Goal: Information Seeking & Learning: Learn about a topic

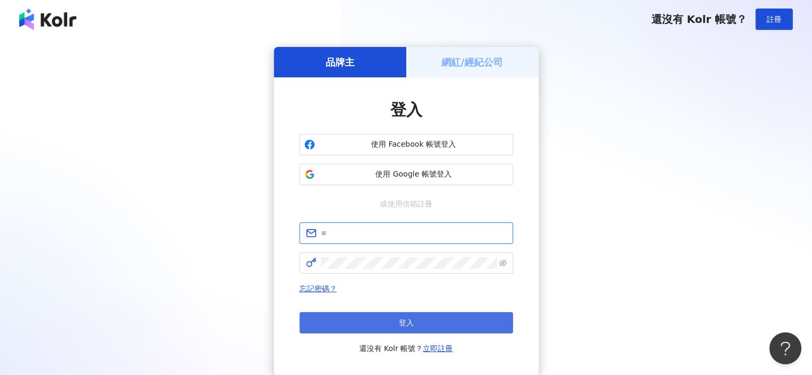
type input "**********"
click at [425, 317] on button "登入" at bounding box center [407, 322] width 214 height 21
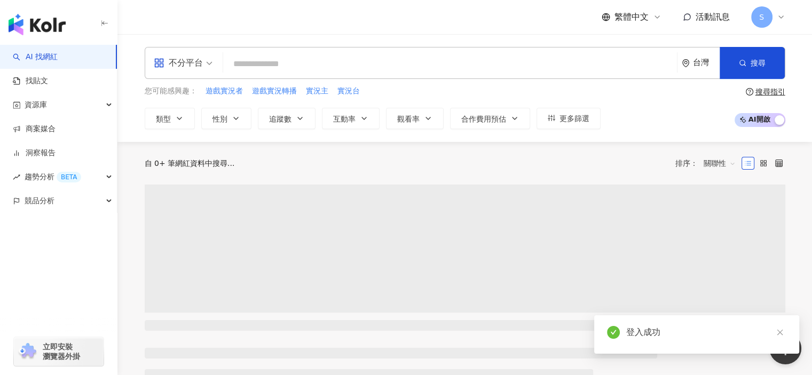
type input "*"
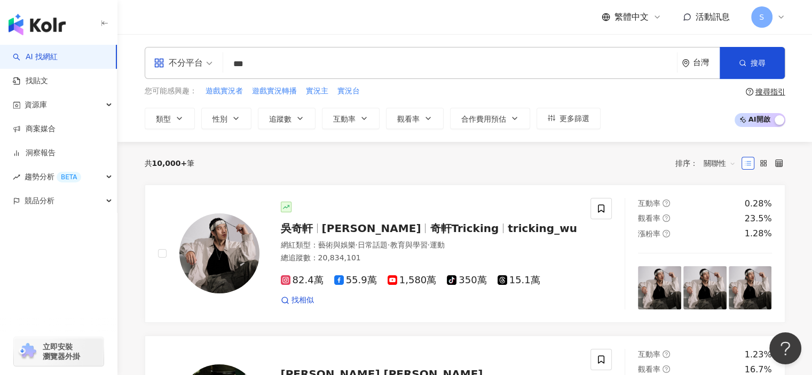
type input "***"
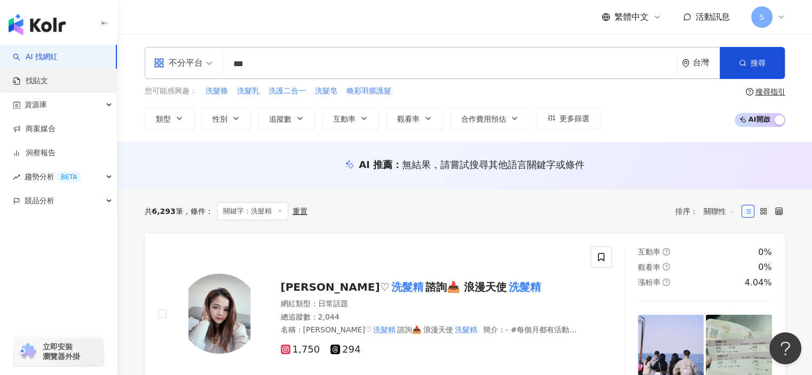
click at [48, 83] on link "找貼文" at bounding box center [30, 81] width 35 height 11
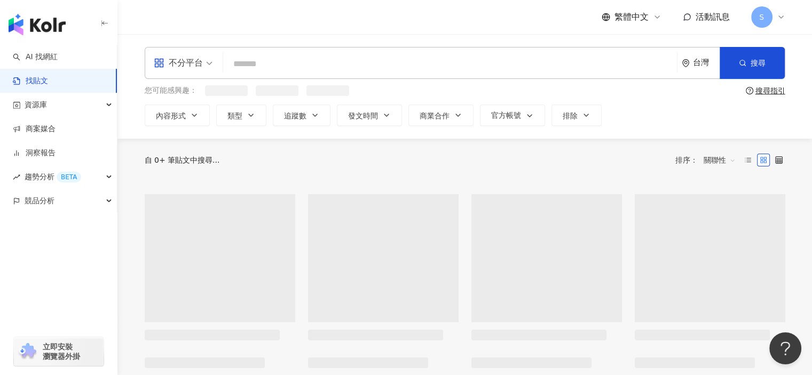
click at [312, 69] on input "search" at bounding box center [450, 63] width 445 height 23
type input "*"
type input "***"
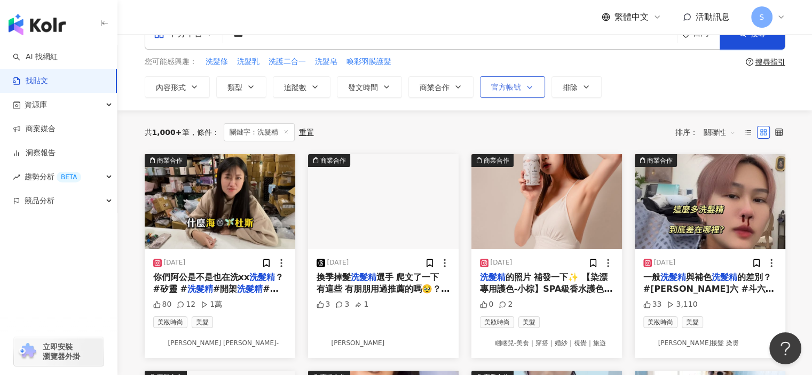
scroll to position [53, 0]
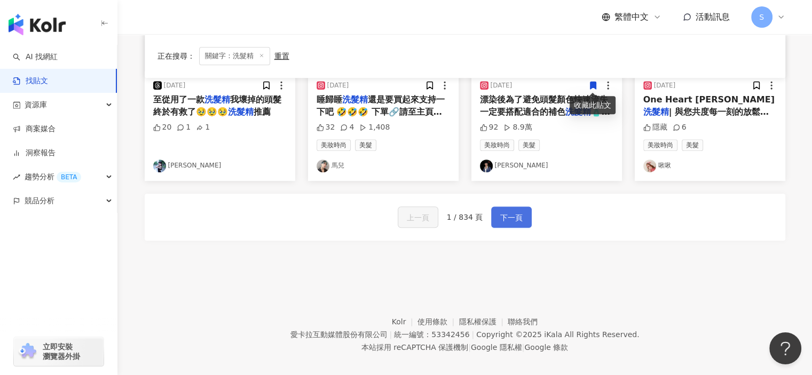
click at [515, 215] on span "下一頁" at bounding box center [511, 217] width 22 height 13
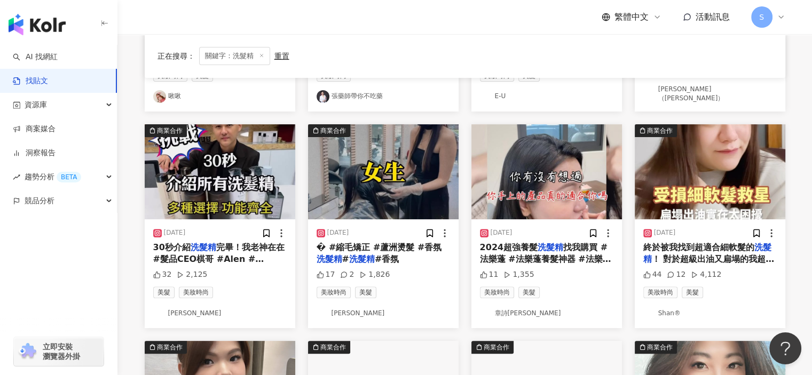
scroll to position [165, 0]
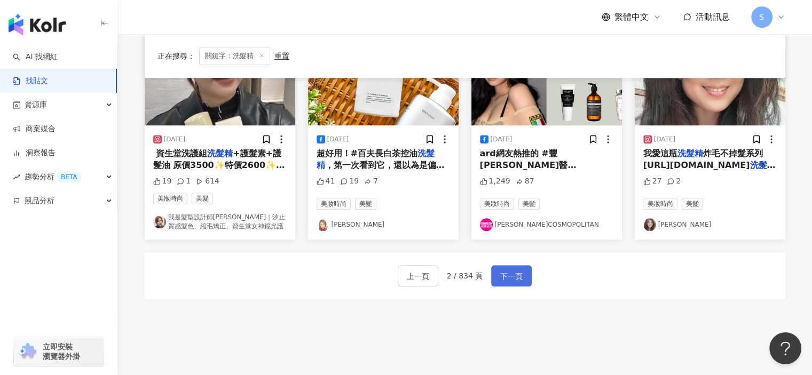
click at [507, 270] on span "下一頁" at bounding box center [511, 276] width 22 height 13
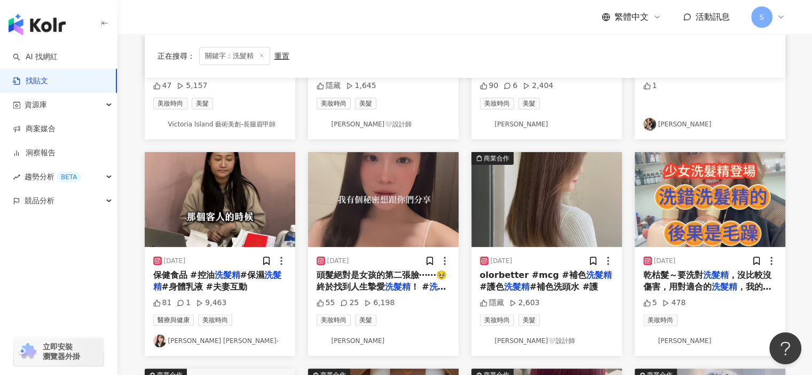
scroll to position [267, 0]
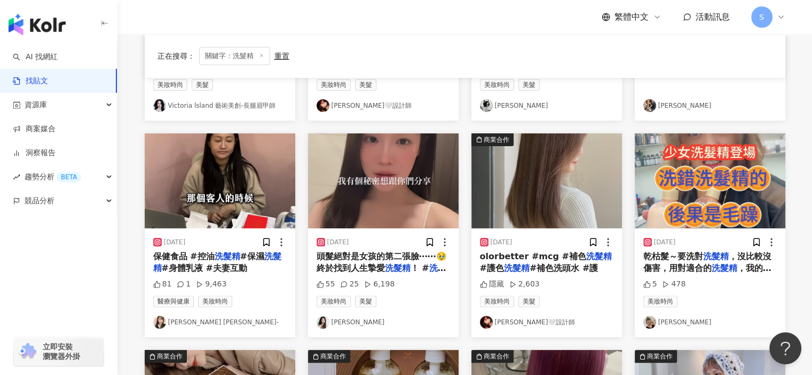
click at [414, 202] on img "button" at bounding box center [383, 181] width 151 height 95
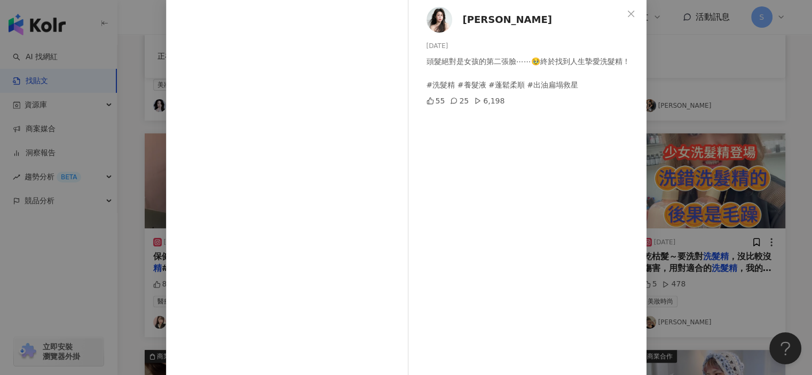
scroll to position [105, 0]
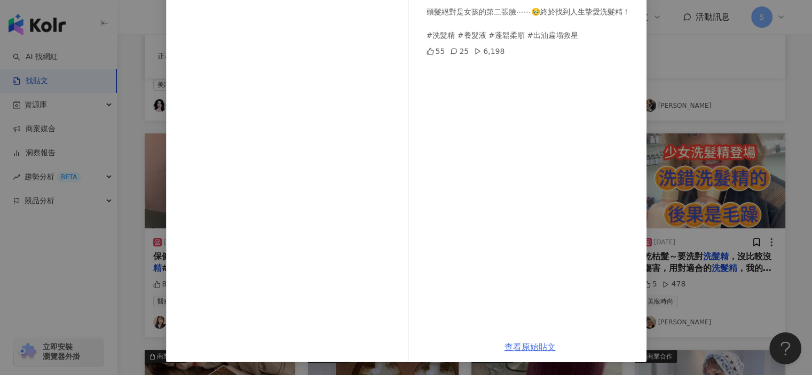
click at [515, 352] on link "查看原始貼文" at bounding box center [530, 347] width 51 height 10
click at [663, 100] on div "[PERSON_NAME] [DATE] 頭髮絕對是女孩的第二張臉⋯⋯🥹終於找到人生摯愛洗髮精！ #洗髮精 #養髮液 #蓬鬆柔順 #出油扁塌救星 55 25 …" at bounding box center [406, 187] width 812 height 375
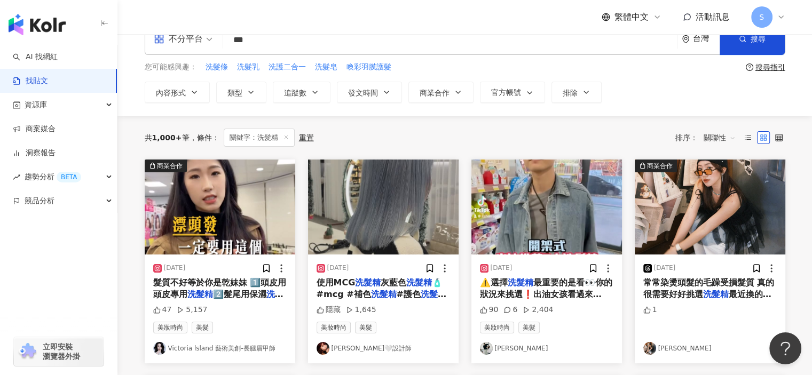
scroll to position [0, 0]
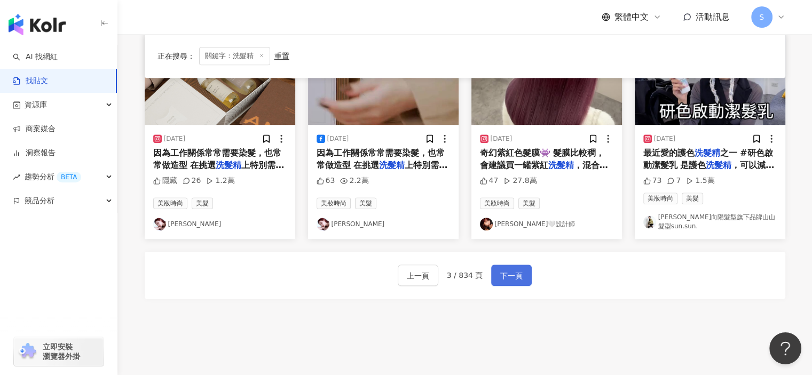
click at [515, 273] on span "下一頁" at bounding box center [511, 276] width 22 height 13
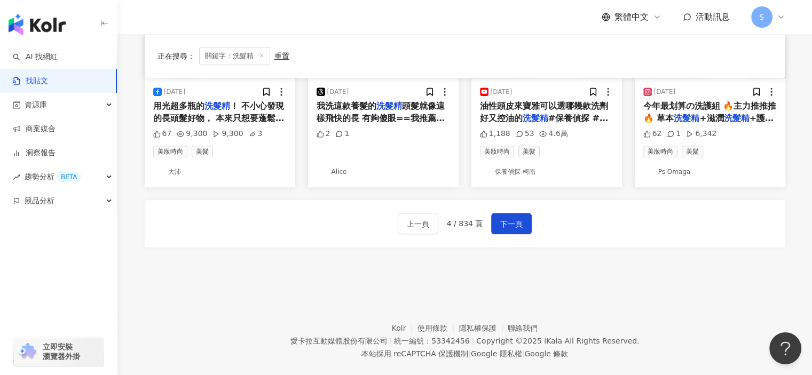
scroll to position [641, 0]
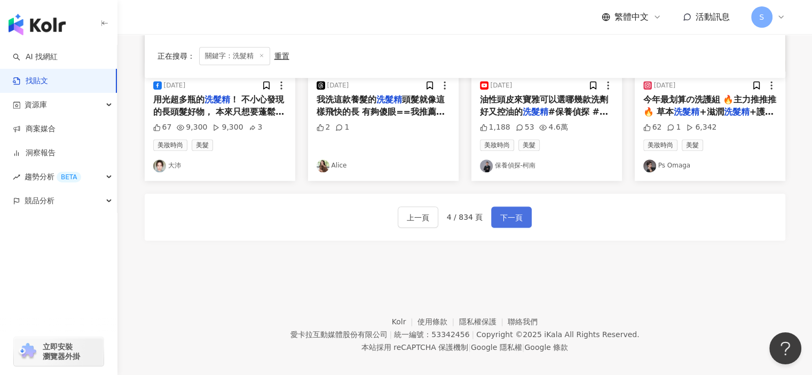
click at [519, 226] on button "下一頁" at bounding box center [511, 217] width 41 height 21
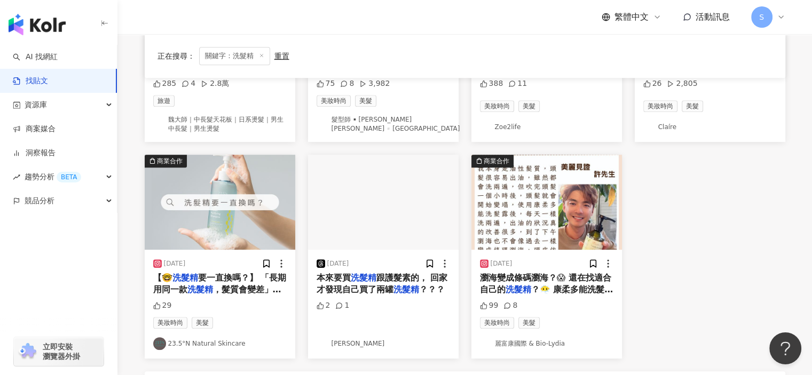
scroll to position [592, 0]
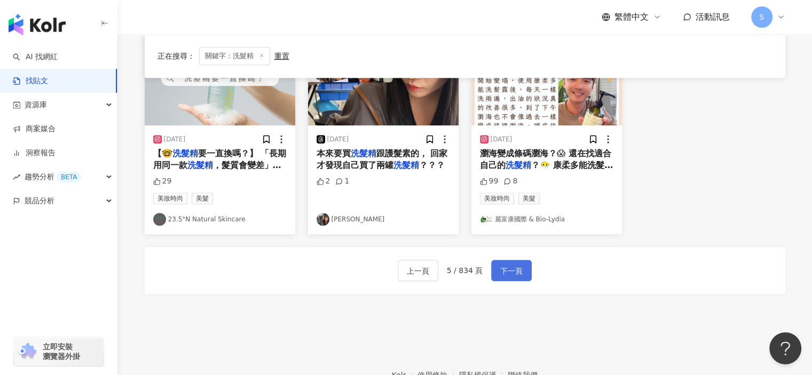
click at [517, 270] on span "下一頁" at bounding box center [511, 271] width 22 height 13
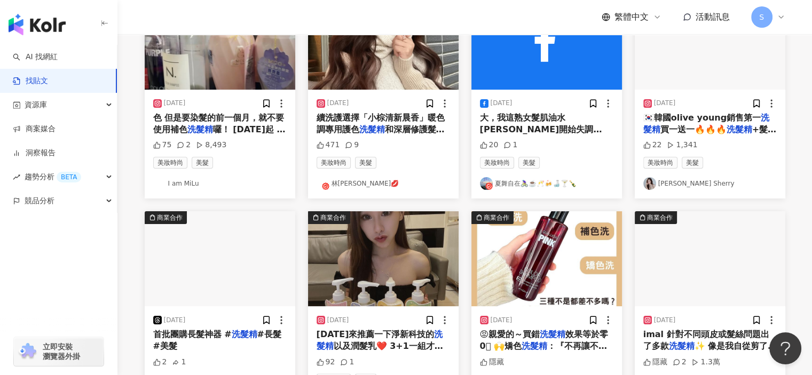
scroll to position [5, 0]
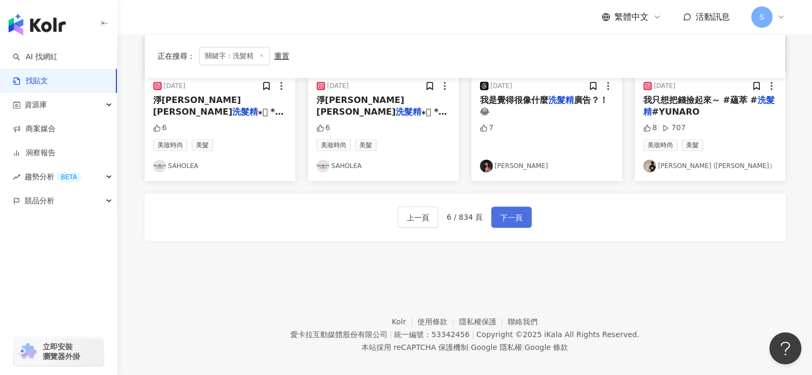
click at [514, 213] on span "下一頁" at bounding box center [511, 217] width 22 height 13
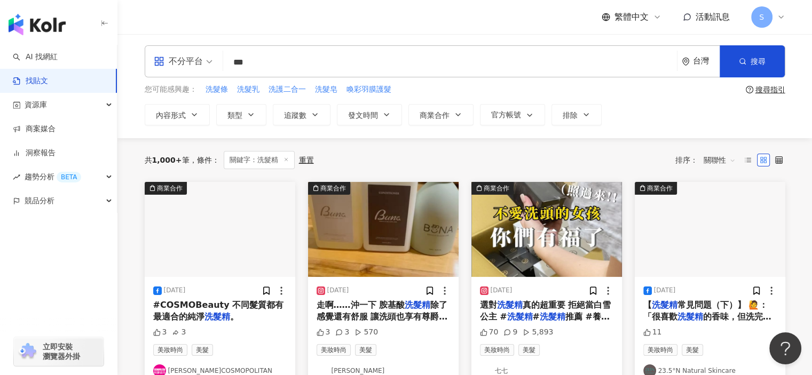
scroll to position [0, 0]
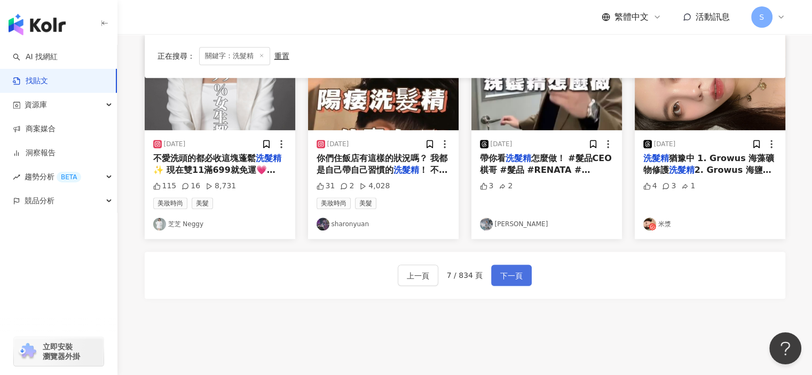
click at [506, 275] on span "下一頁" at bounding box center [511, 276] width 22 height 13
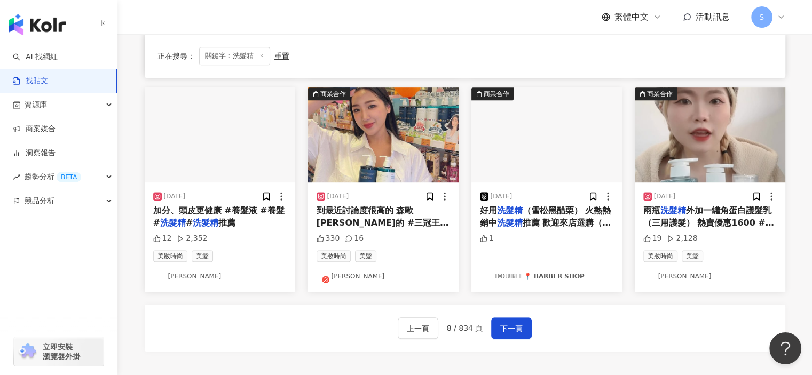
scroll to position [636, 0]
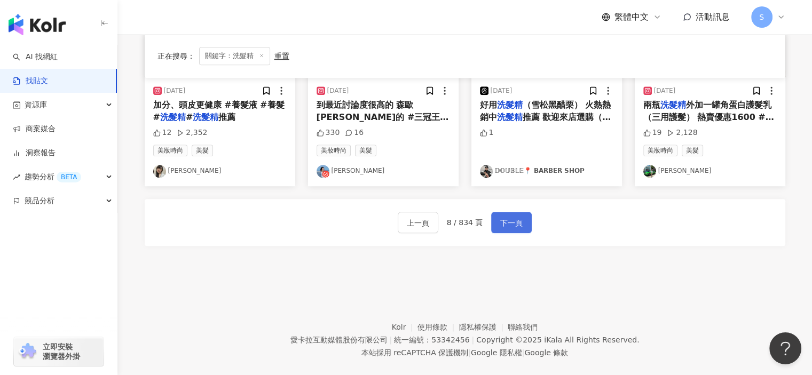
click at [518, 220] on span "下一頁" at bounding box center [511, 223] width 22 height 13
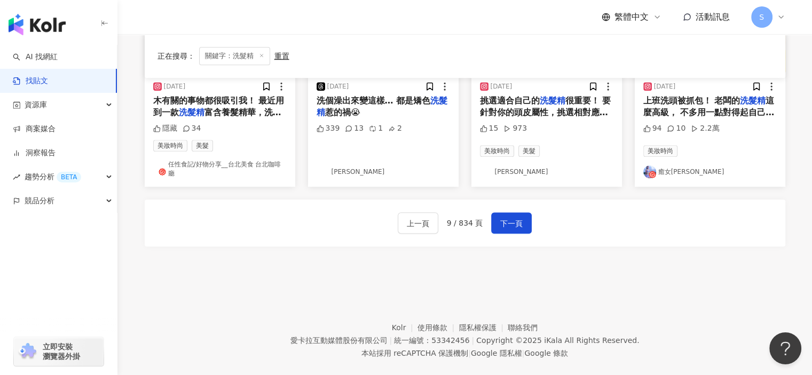
scroll to position [641, 0]
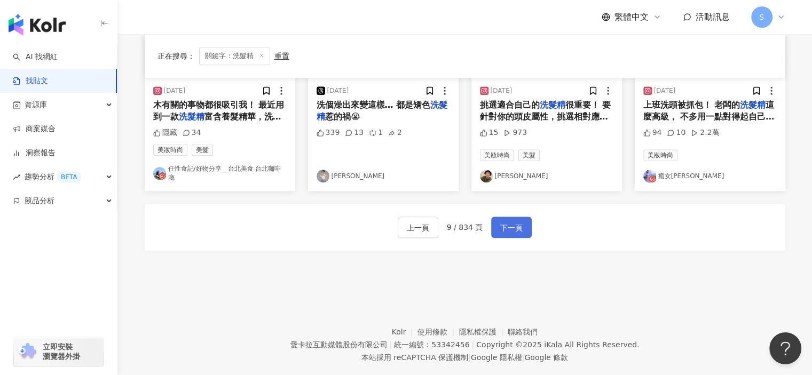
click at [503, 217] on button "下一頁" at bounding box center [511, 227] width 41 height 21
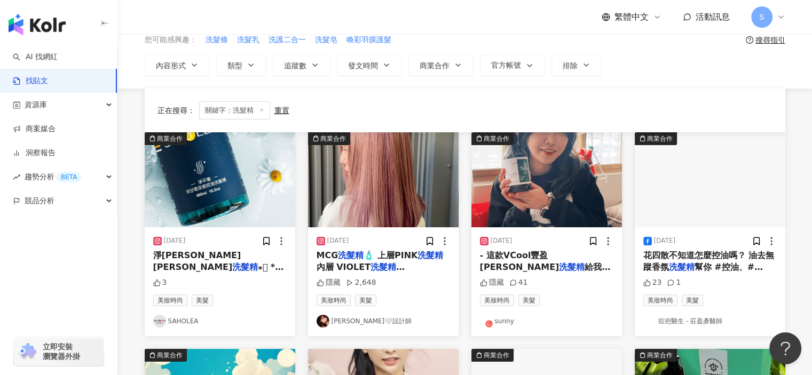
scroll to position [48, 0]
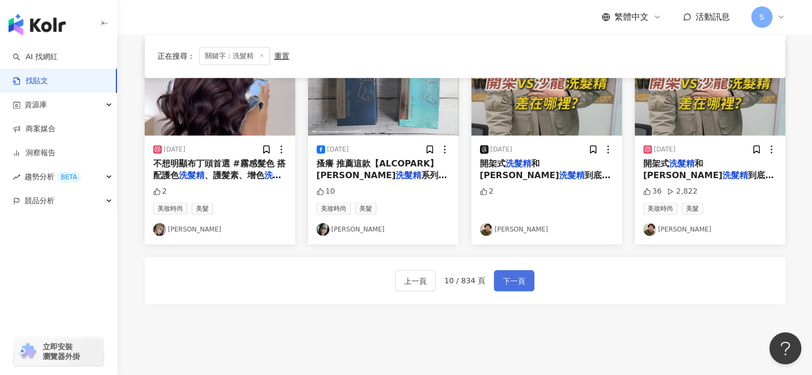
click at [515, 275] on span "下一頁" at bounding box center [514, 281] width 22 height 13
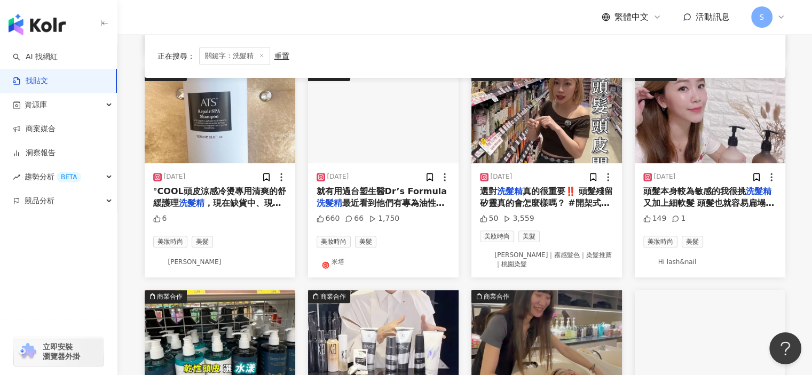
scroll to position [481, 0]
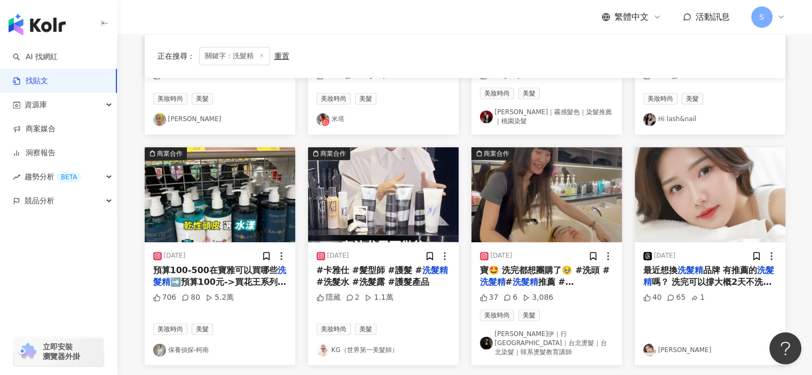
click at [714, 214] on img "button" at bounding box center [710, 194] width 151 height 95
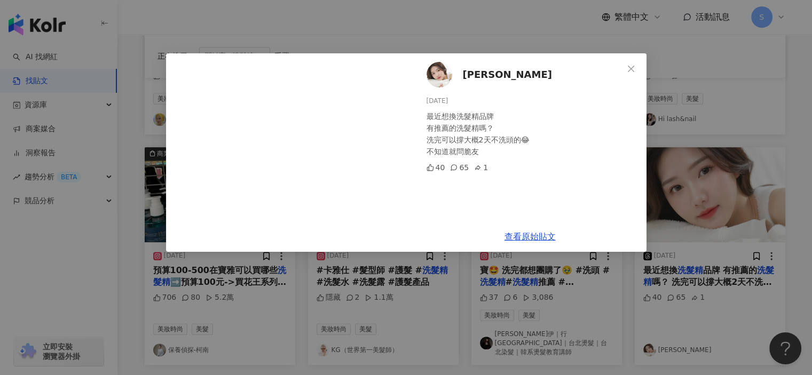
click at [701, 190] on div "[PERSON_NAME] [DATE] 最近想換洗髮精品牌 有推薦的洗髮精嗎？ 洗完可以撐大概2天不洗頭的😂 不知道就問脆友 40 65 1 查看原始貼文" at bounding box center [406, 187] width 812 height 375
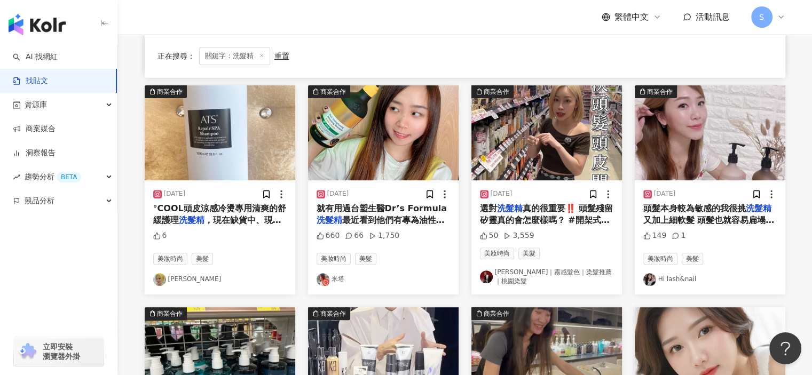
scroll to position [641, 0]
